Goal: Transaction & Acquisition: Obtain resource

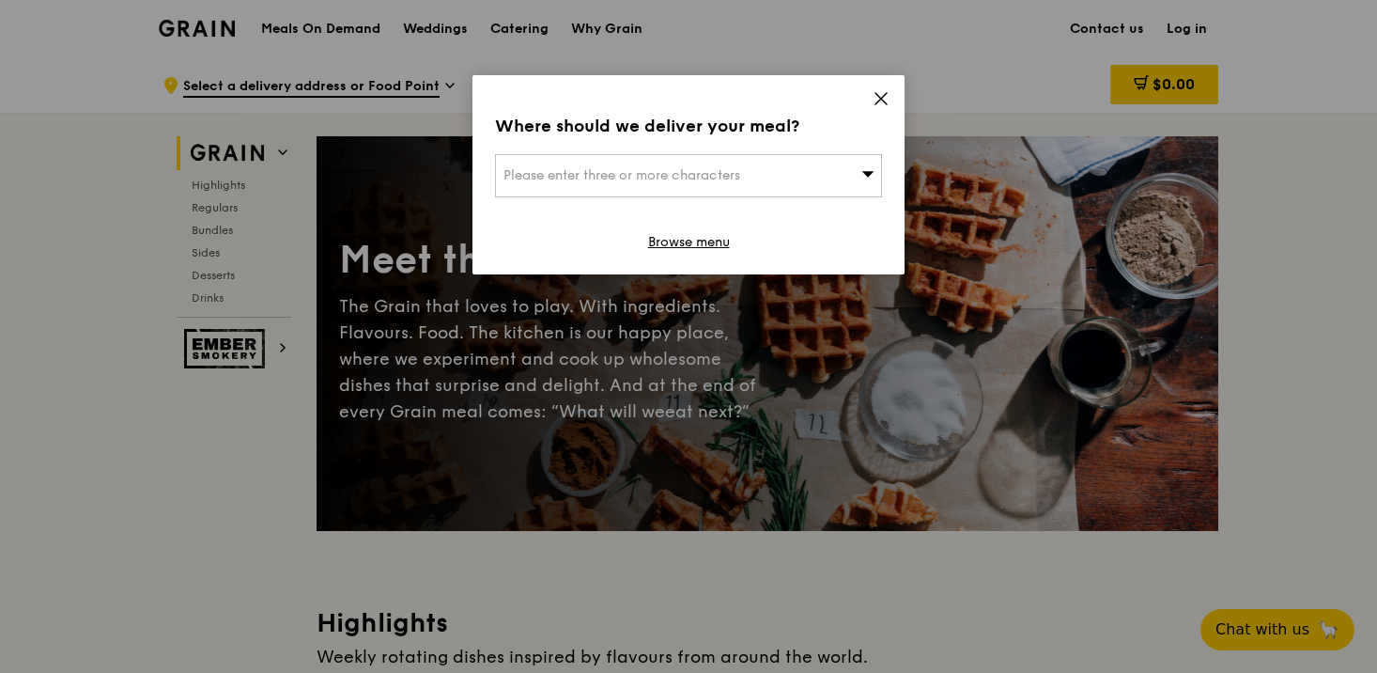
click at [878, 101] on icon at bounding box center [881, 98] width 11 height 11
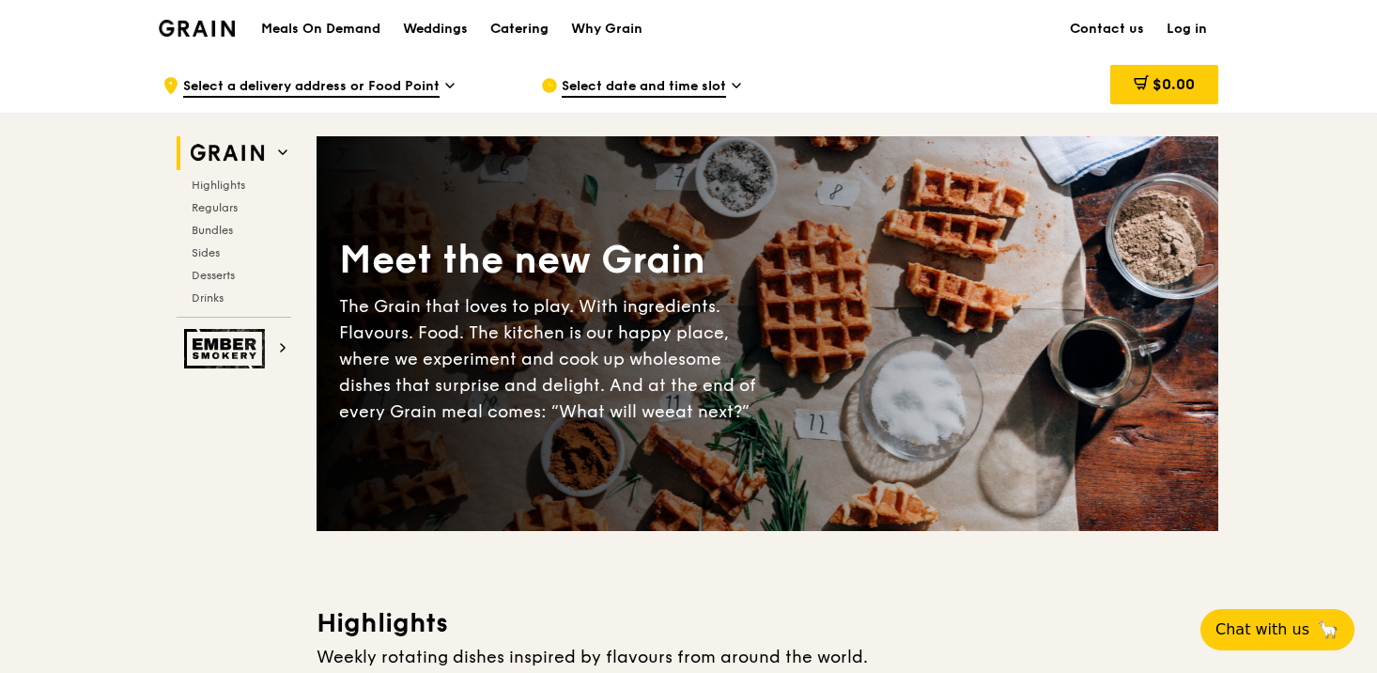
click at [520, 33] on div "Catering" at bounding box center [519, 29] width 58 height 56
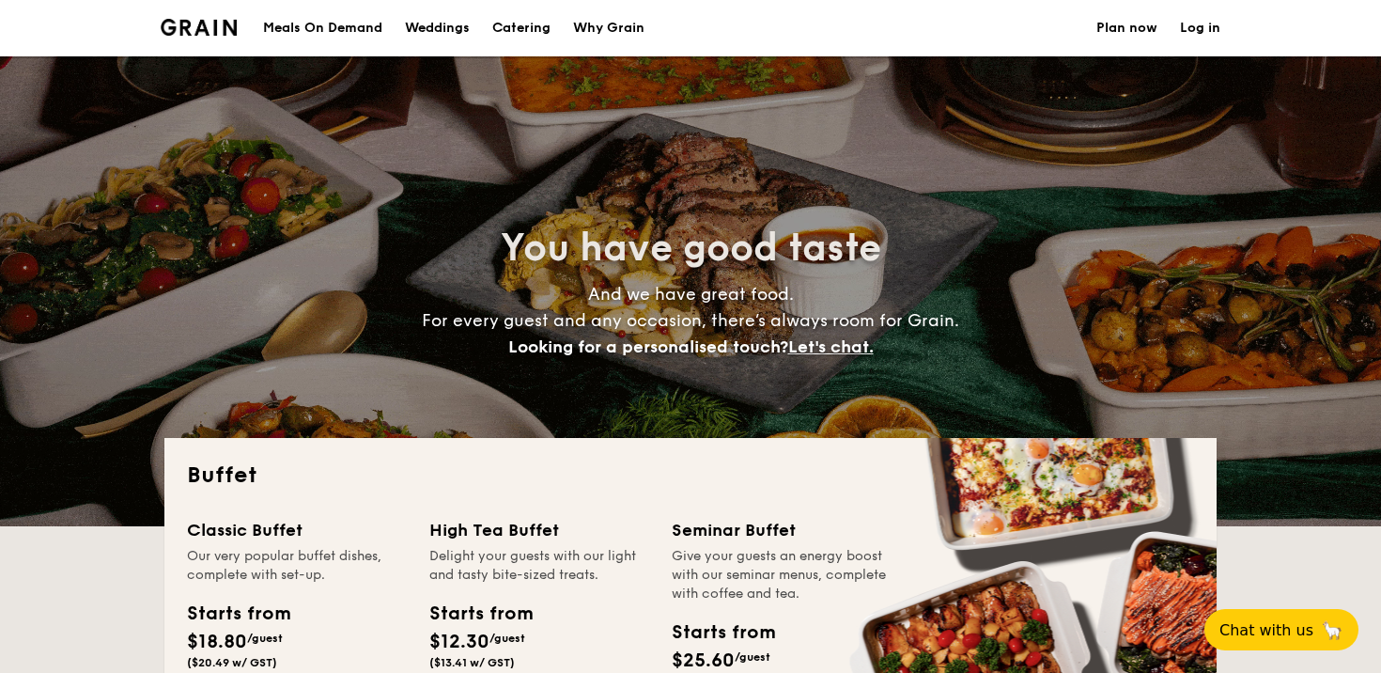
select select
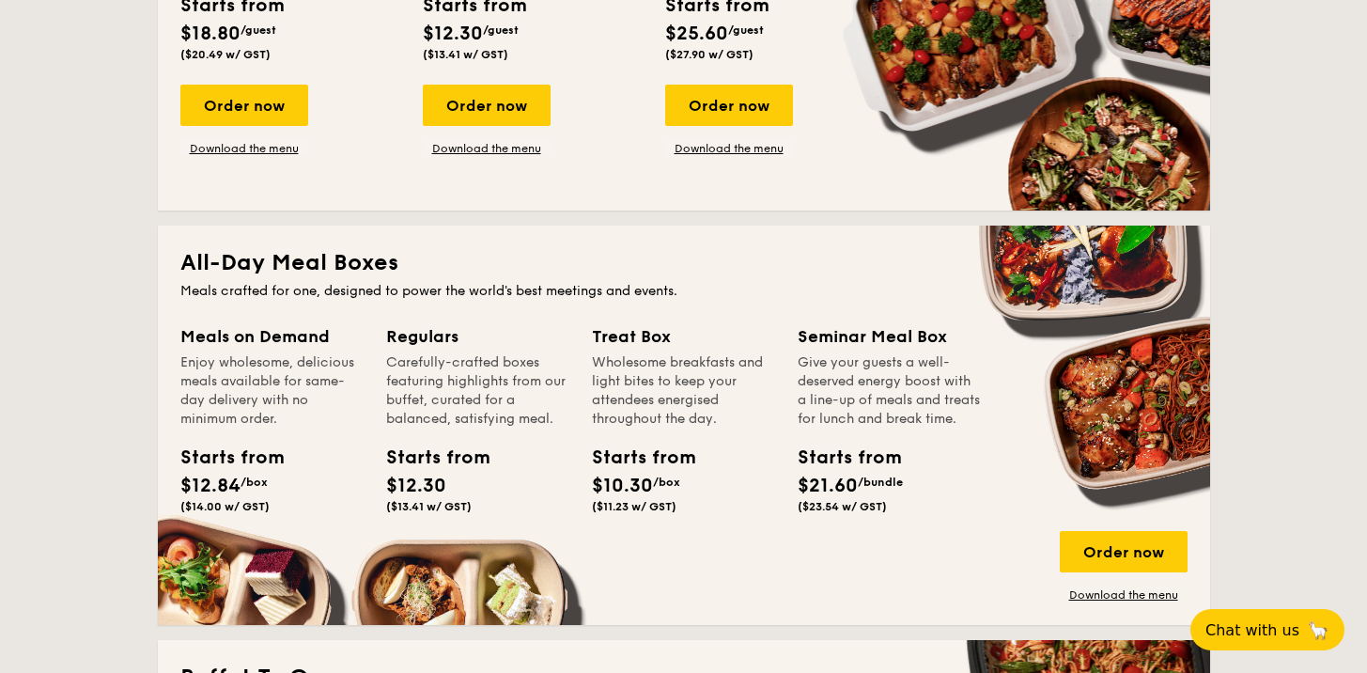
scroll to position [660, 0]
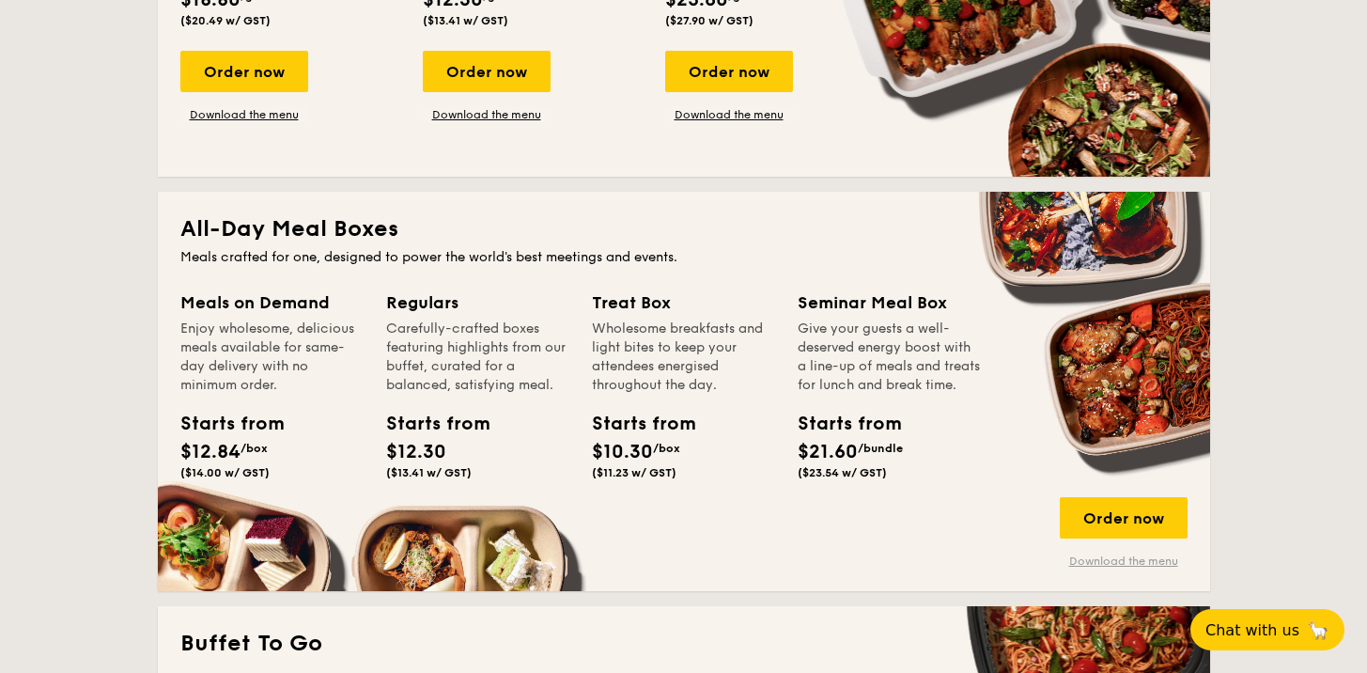
click at [1122, 560] on link "Download the menu" at bounding box center [1124, 560] width 128 height 15
